Goal: Check status: Check status

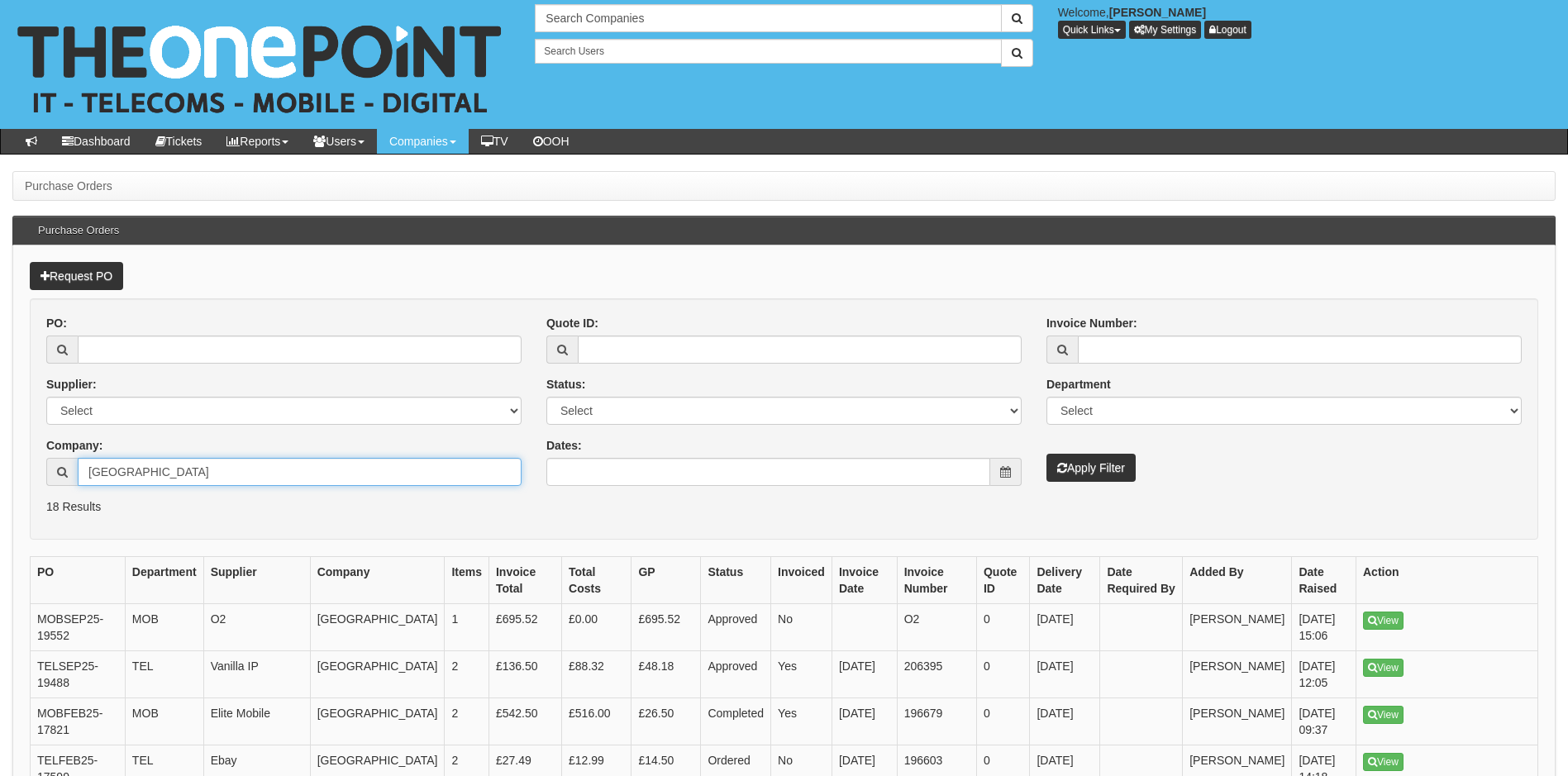
click at [206, 476] on input "[GEOGRAPHIC_DATA]" at bounding box center [299, 472] width 444 height 28
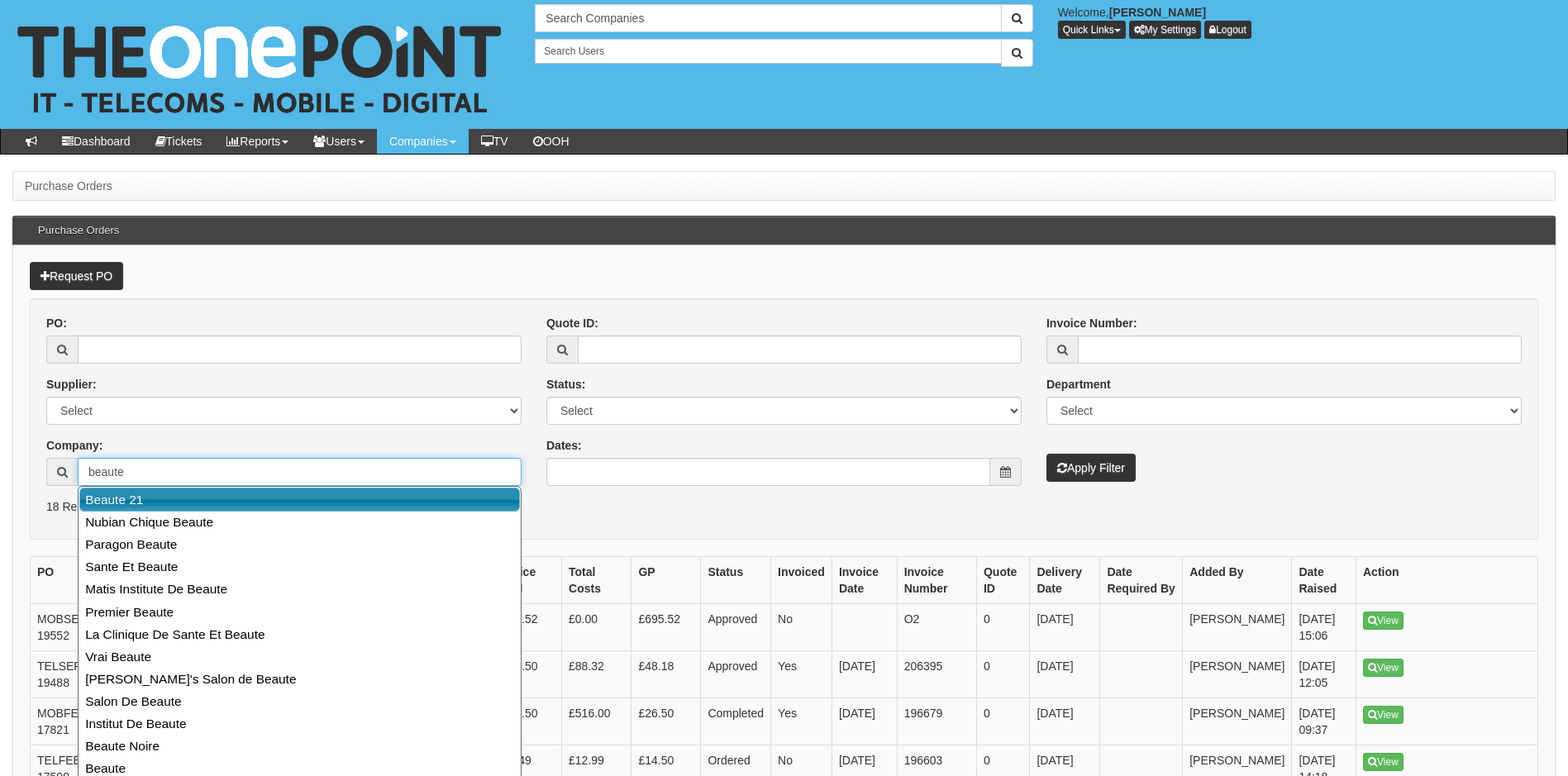
click at [189, 493] on link "Beaute 21" at bounding box center [299, 500] width 440 height 24
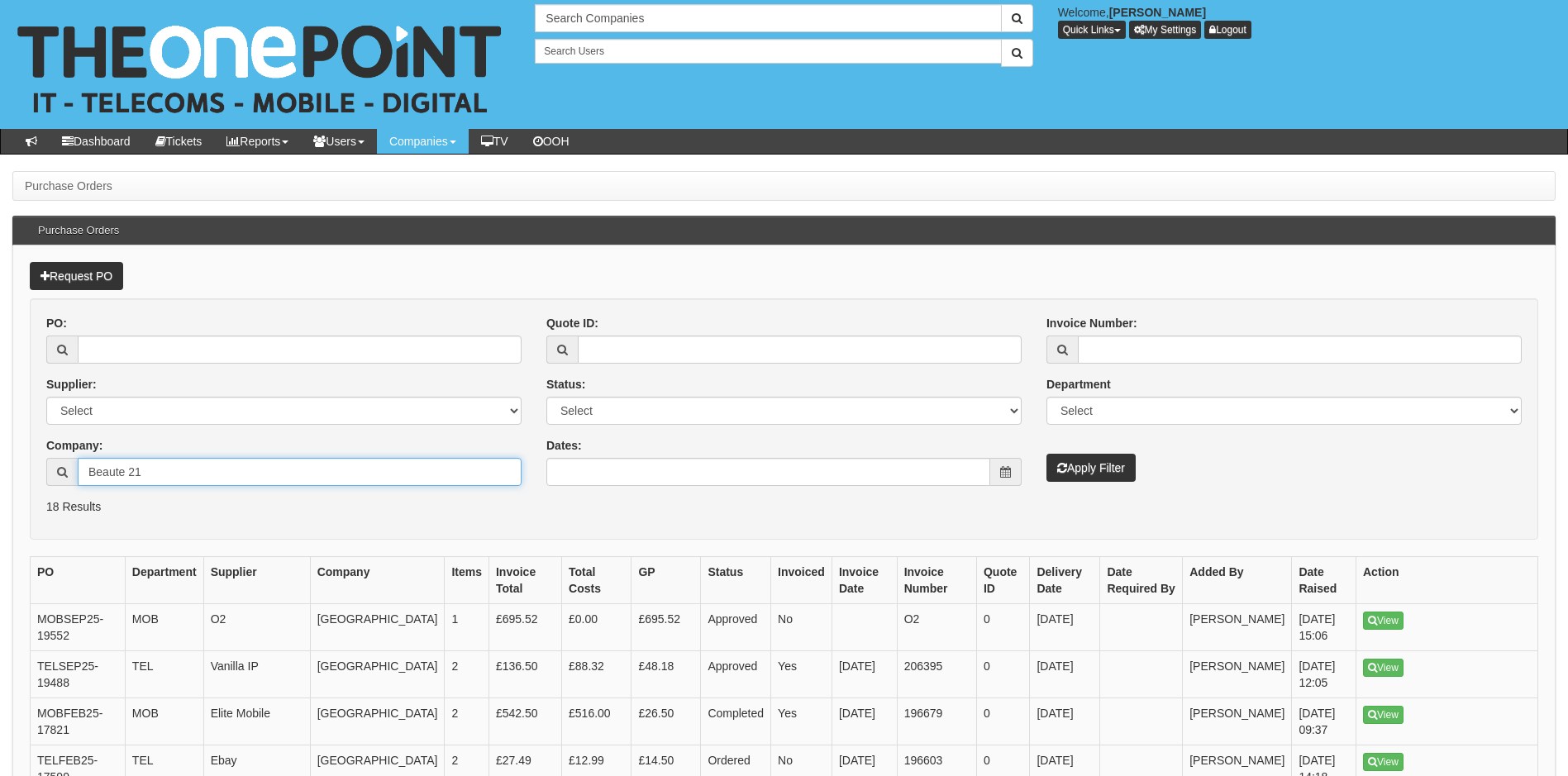
type input "Beaute 21"
click at [1121, 475] on button "Apply Filter" at bounding box center [1091, 468] width 89 height 28
